Goal: Information Seeking & Learning: Learn about a topic

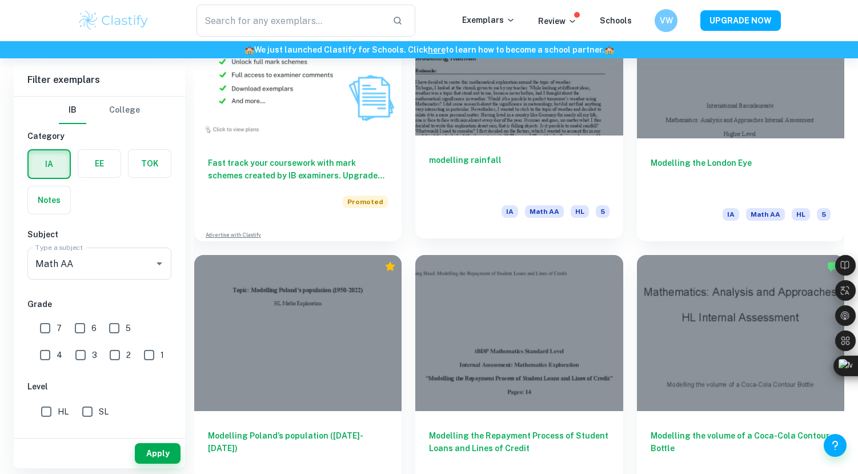
scroll to position [1077, 0]
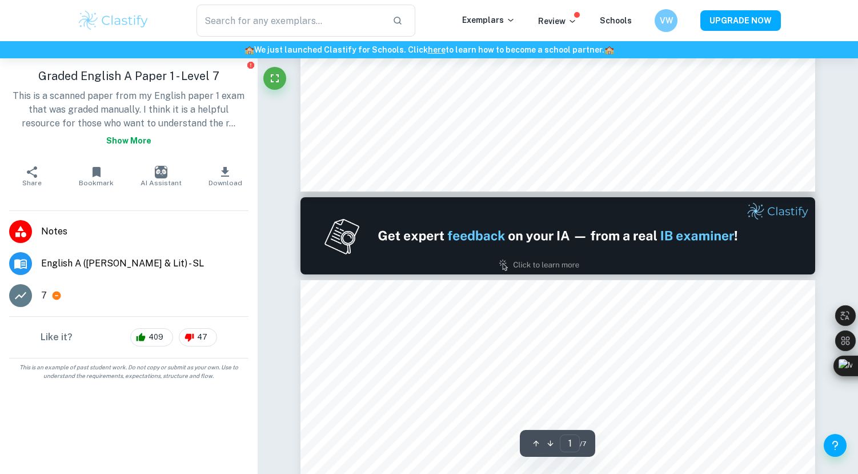
type input "2"
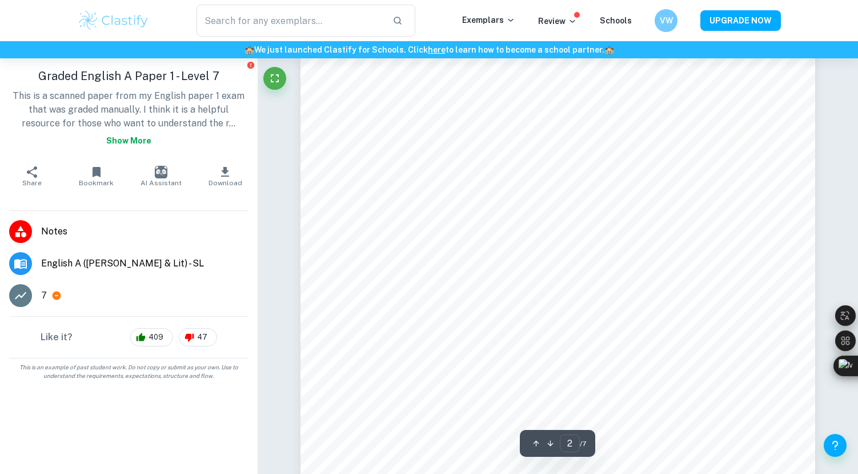
scroll to position [1097, 0]
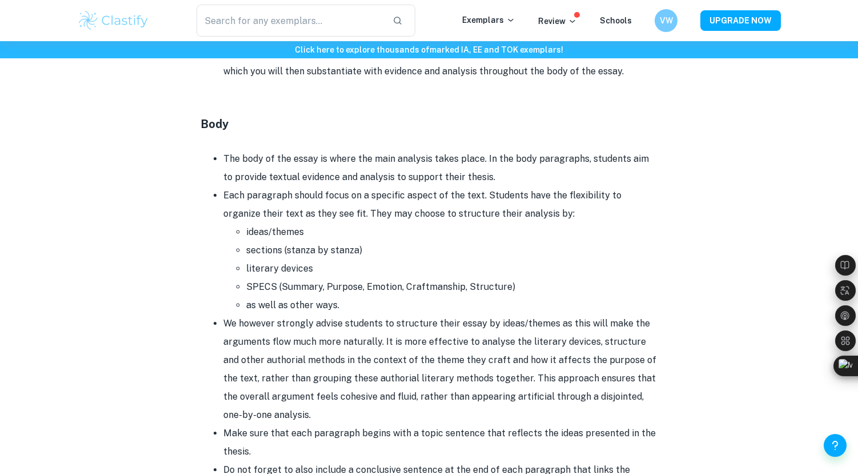
scroll to position [889, 0]
